Goal: Entertainment & Leisure: Browse casually

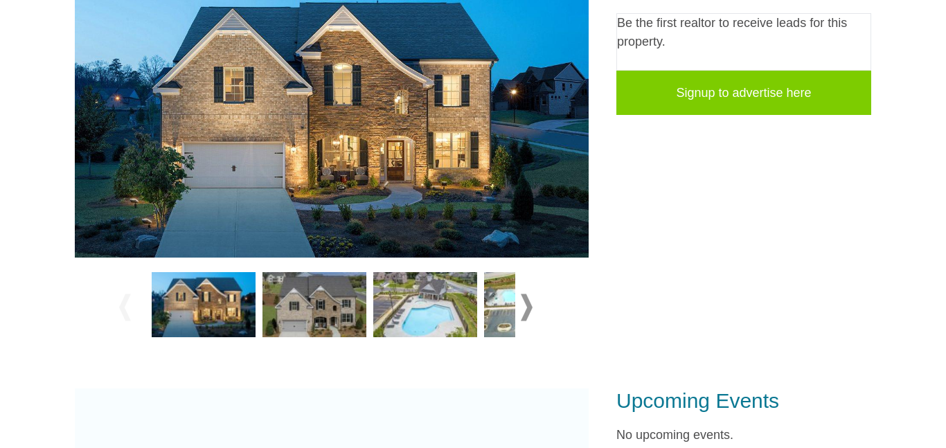
scroll to position [323, 0]
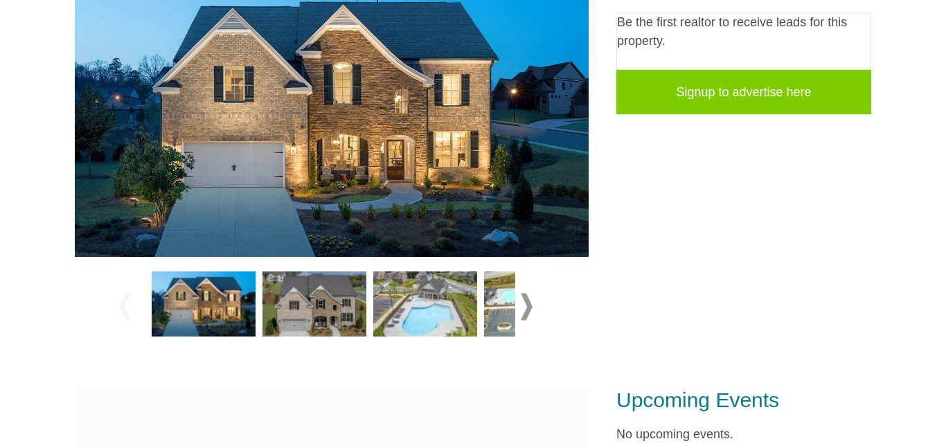
click at [407, 284] on img at bounding box center [425, 304] width 104 height 65
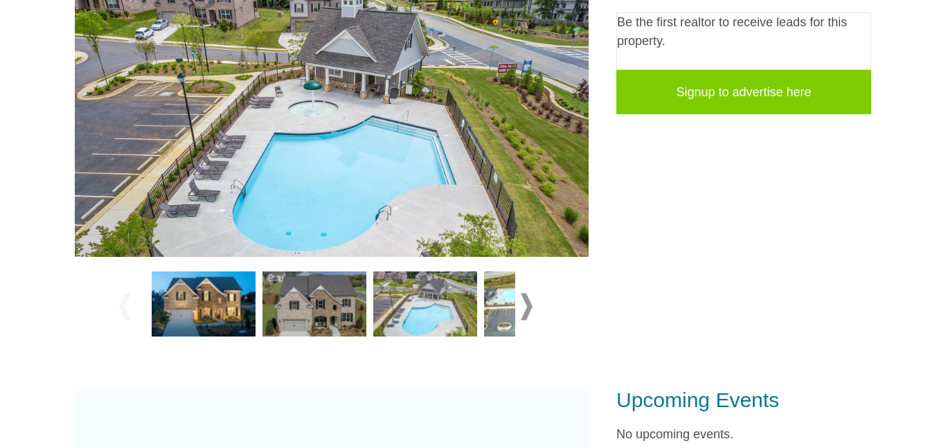
click at [333, 282] on img at bounding box center [315, 304] width 104 height 65
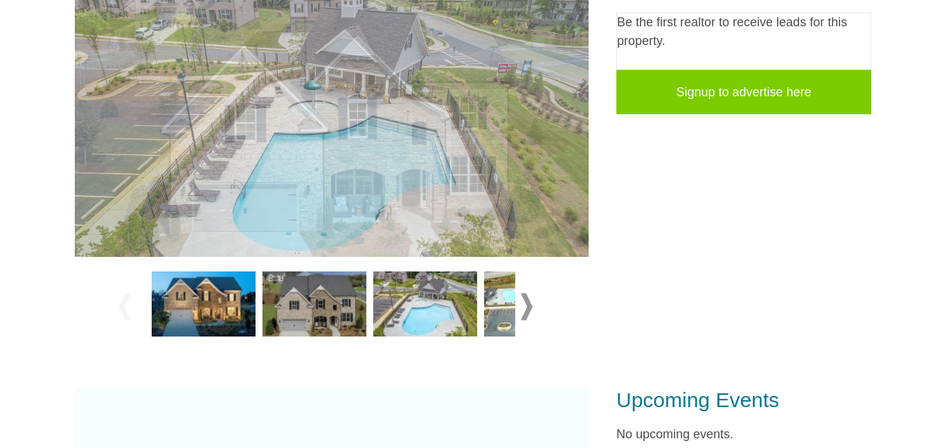
click at [233, 284] on img at bounding box center [204, 304] width 104 height 65
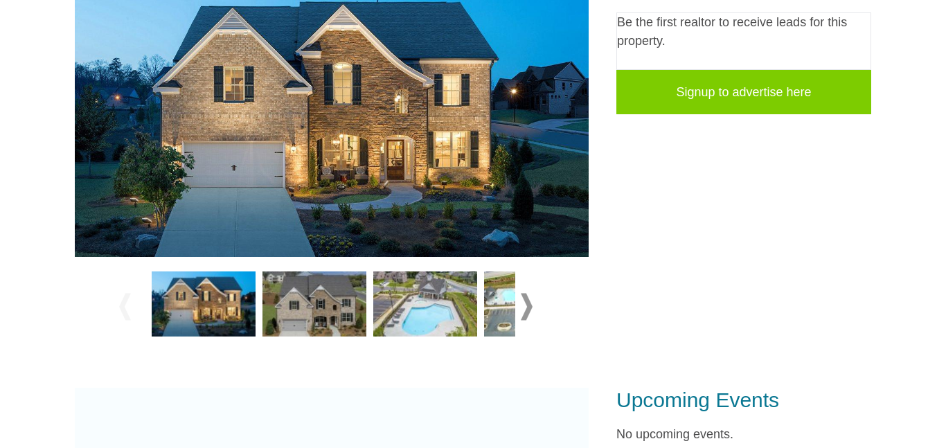
click at [513, 303] on img at bounding box center [536, 304] width 104 height 65
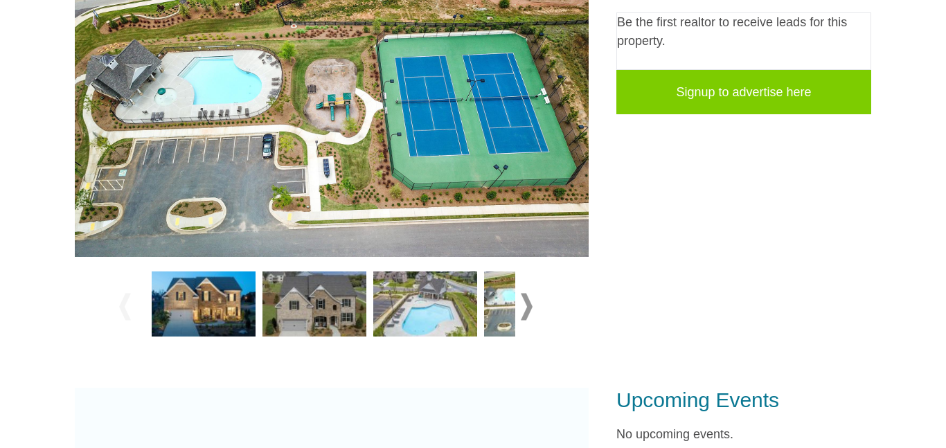
click at [215, 283] on img at bounding box center [204, 304] width 104 height 65
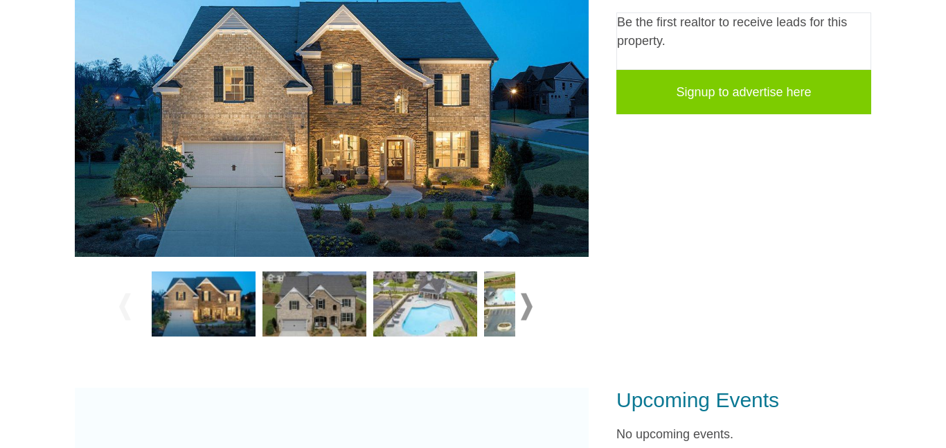
click at [522, 310] on span at bounding box center [527, 307] width 12 height 27
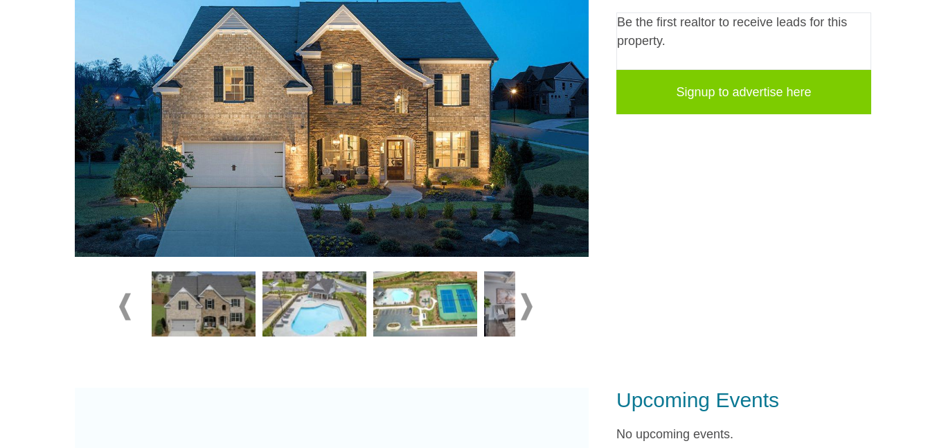
click at [522, 310] on span at bounding box center [527, 307] width 12 height 27
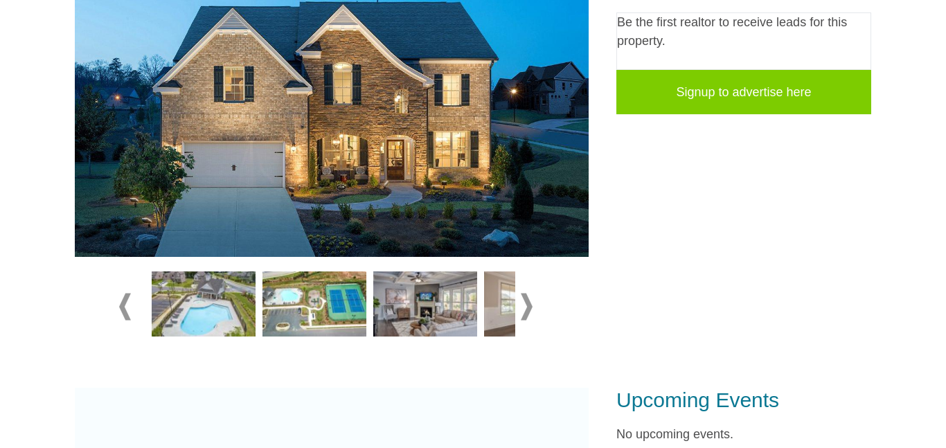
click at [426, 282] on img at bounding box center [425, 304] width 104 height 65
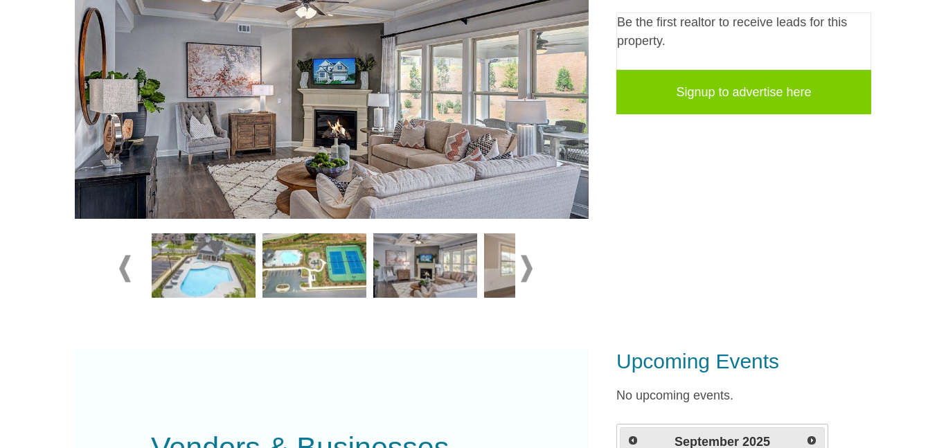
click at [524, 249] on div at bounding box center [331, 269] width 425 height 78
click at [526, 262] on span at bounding box center [527, 268] width 12 height 27
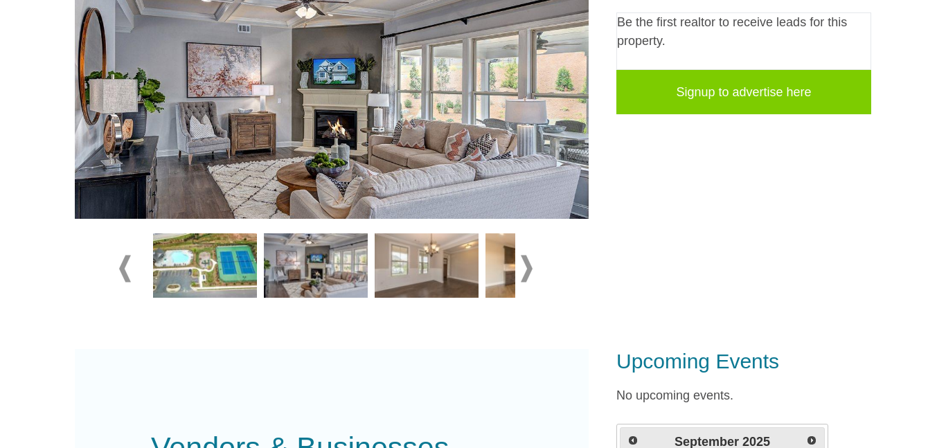
click at [526, 262] on span at bounding box center [527, 268] width 12 height 27
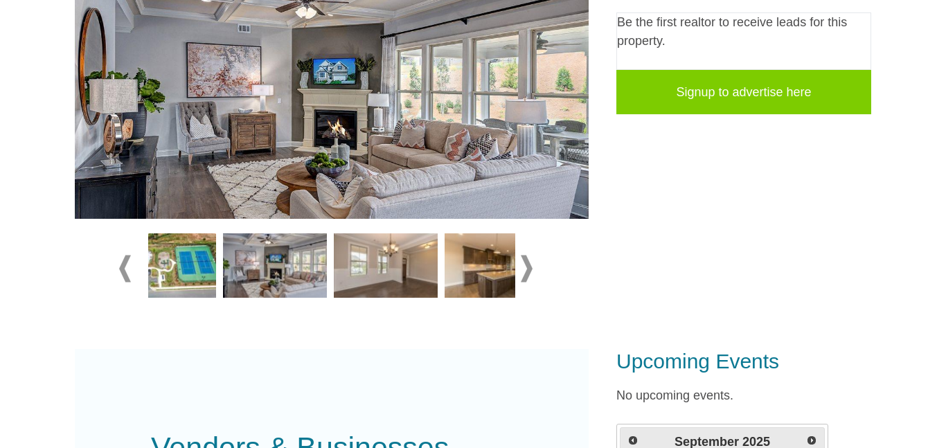
click at [526, 262] on span at bounding box center [527, 268] width 12 height 27
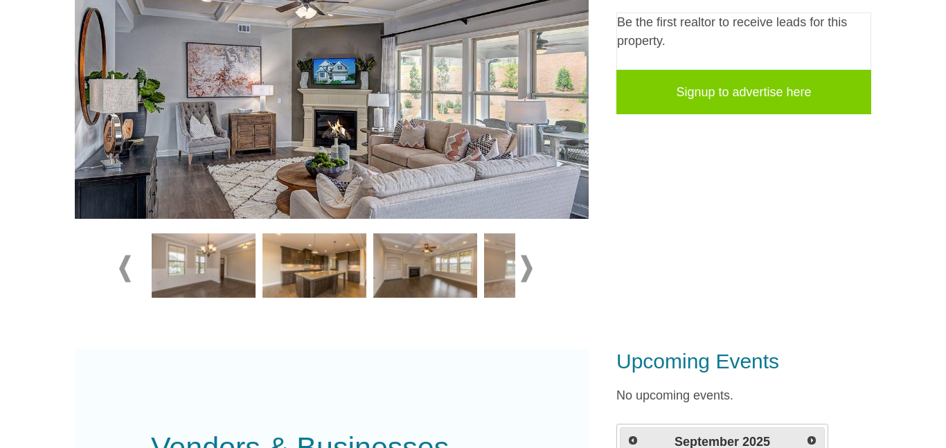
click at [431, 270] on img at bounding box center [425, 265] width 104 height 65
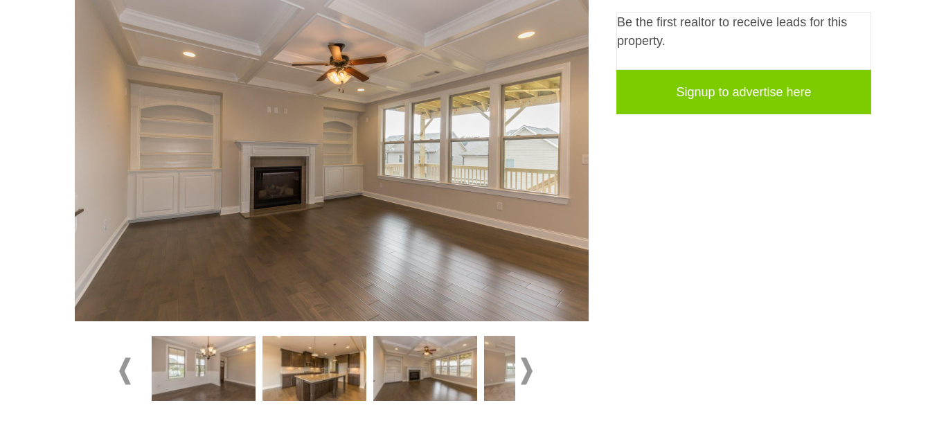
click at [539, 348] on div at bounding box center [331, 371] width 425 height 78
click at [528, 357] on span at bounding box center [527, 370] width 12 height 27
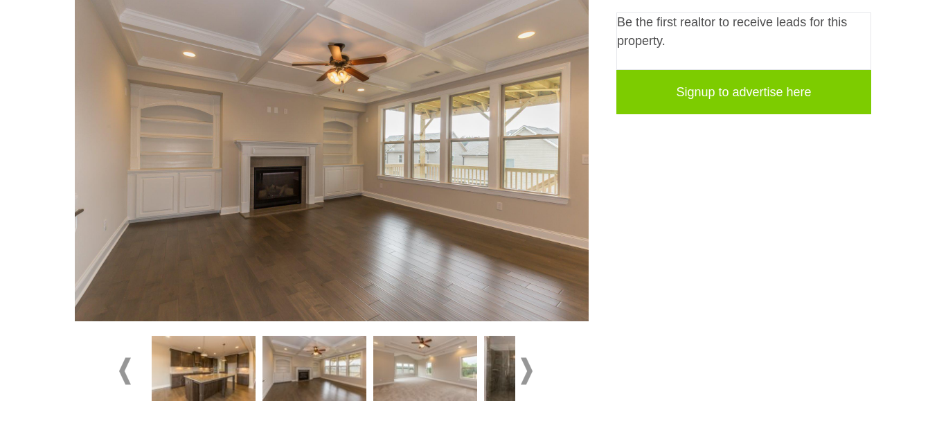
click at [525, 362] on span at bounding box center [527, 370] width 12 height 27
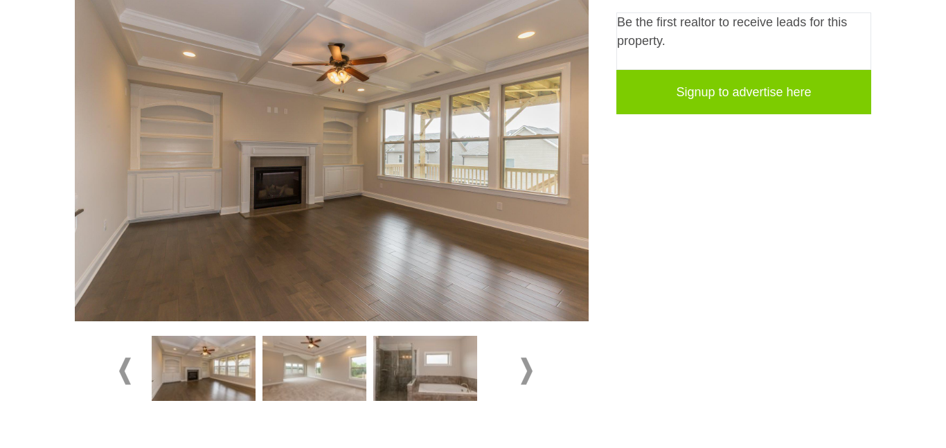
click at [290, 400] on img at bounding box center [315, 368] width 104 height 65
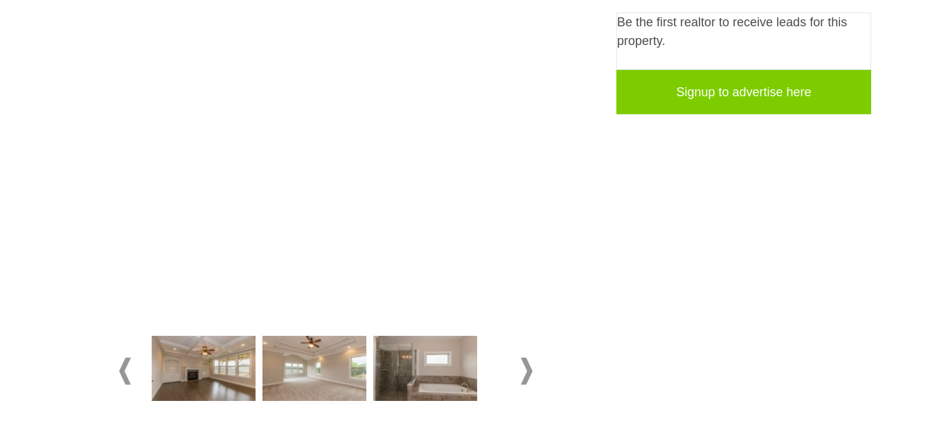
click at [452, 361] on img at bounding box center [425, 368] width 104 height 65
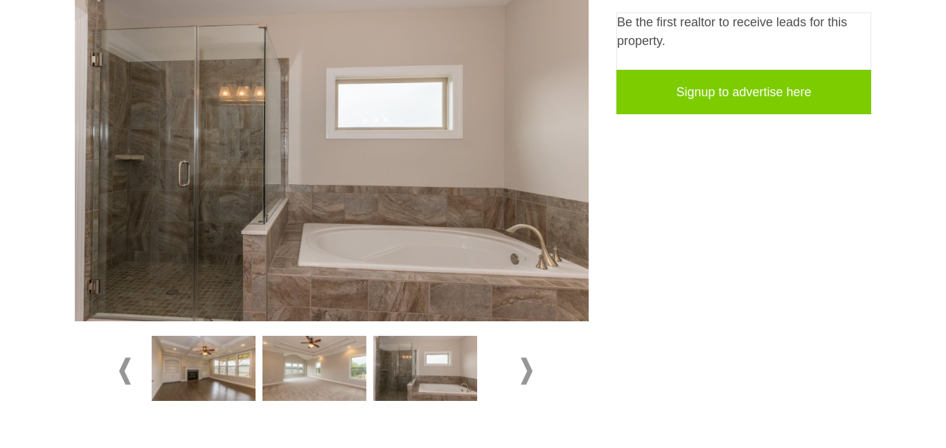
click at [523, 379] on span at bounding box center [527, 370] width 12 height 27
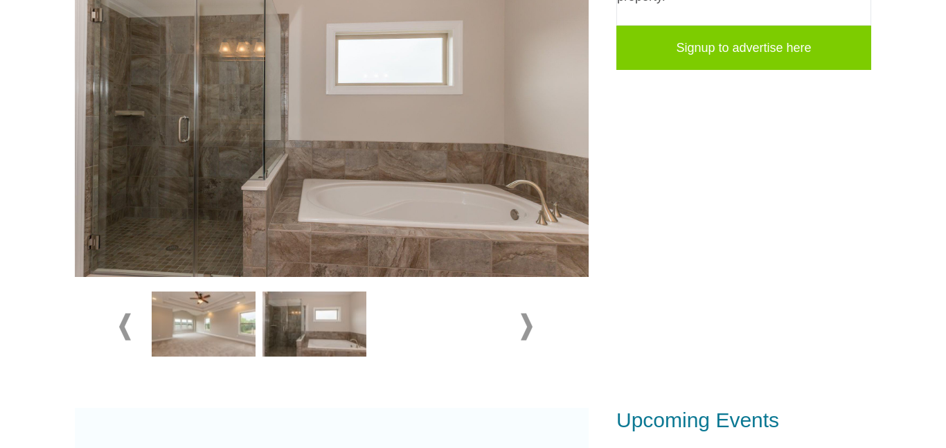
scroll to position [368, 0]
